Goal: Entertainment & Leisure: Consume media (video, audio)

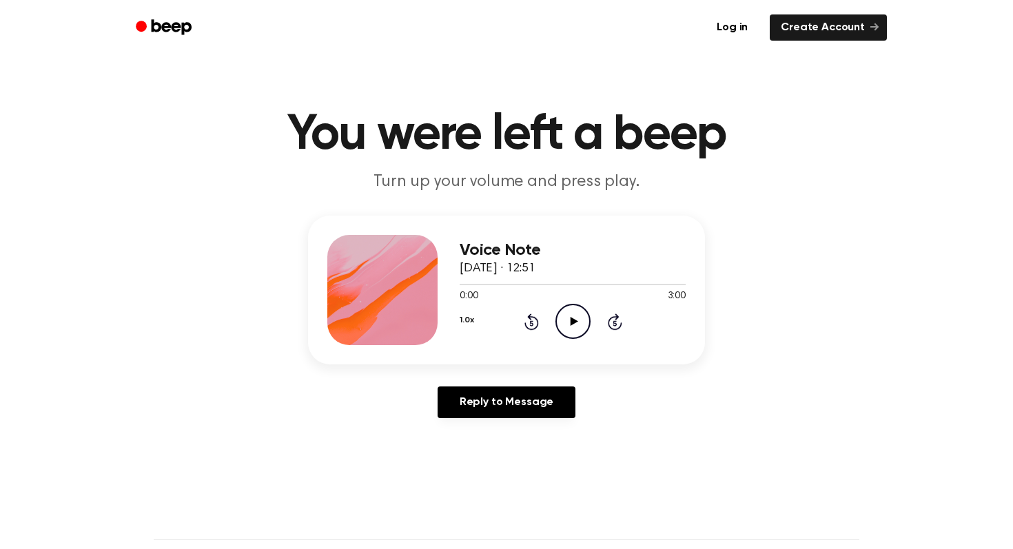
click at [588, 317] on circle at bounding box center [573, 322] width 34 height 34
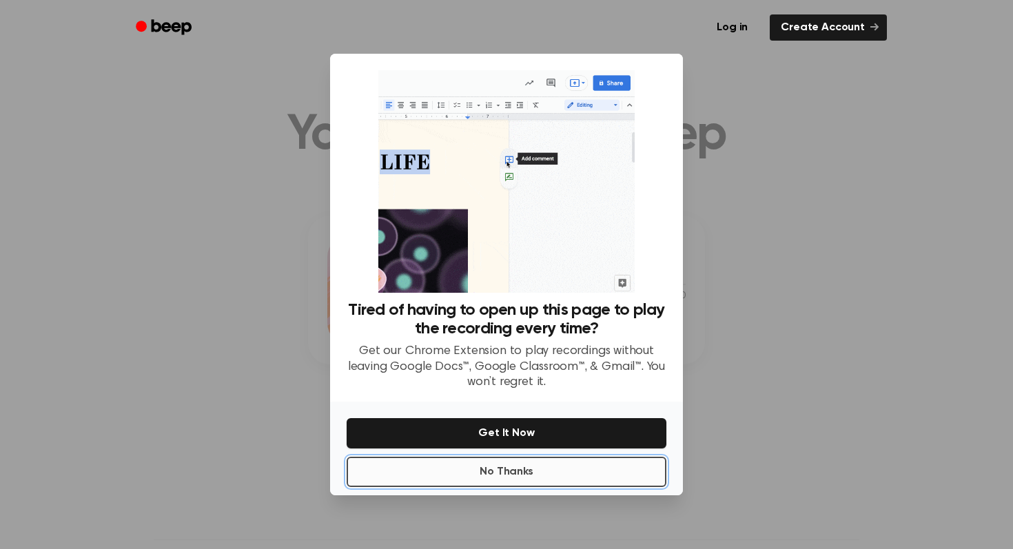
click at [536, 475] on button "No Thanks" at bounding box center [507, 472] width 320 height 30
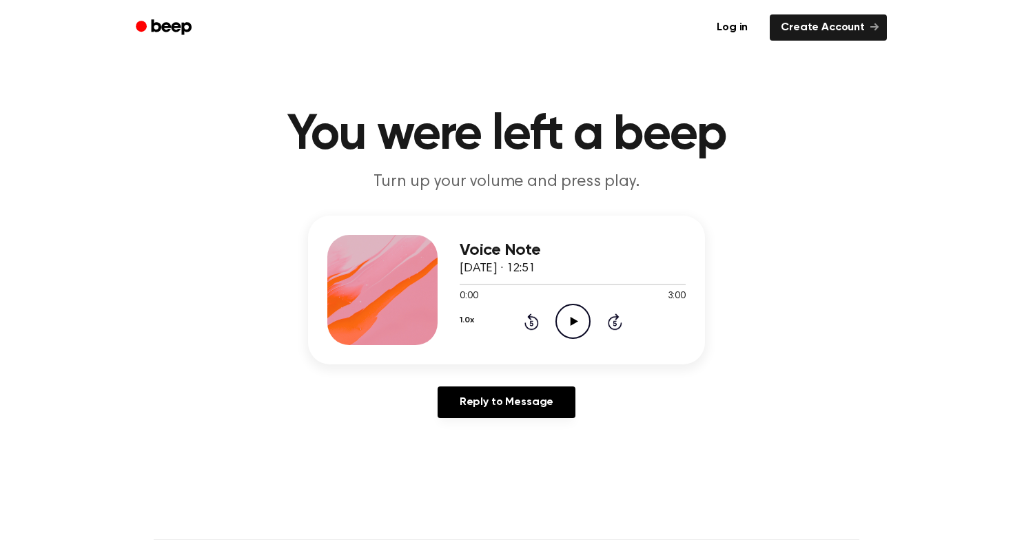
click at [574, 320] on icon at bounding box center [574, 321] width 8 height 9
click at [575, 325] on icon "Pause Audio" at bounding box center [572, 321] width 35 height 35
click at [568, 325] on icon "Play Audio" at bounding box center [572, 321] width 35 height 35
click at [567, 319] on icon "Play Audio" at bounding box center [572, 321] width 35 height 35
click at [566, 322] on icon "Play Audio" at bounding box center [572, 321] width 35 height 35
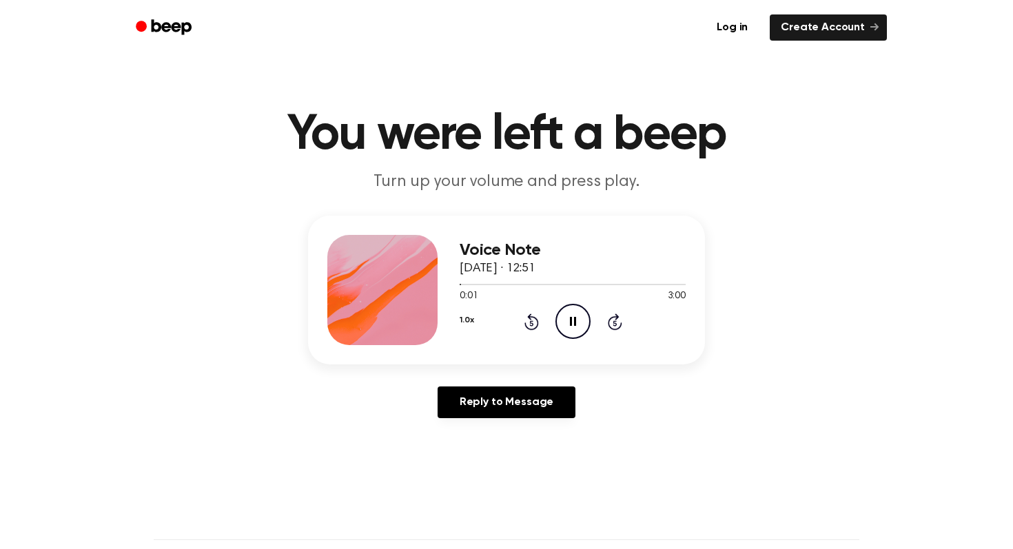
click at [566, 322] on icon "Pause Audio" at bounding box center [572, 321] width 35 height 35
